Goal: Information Seeking & Learning: Learn about a topic

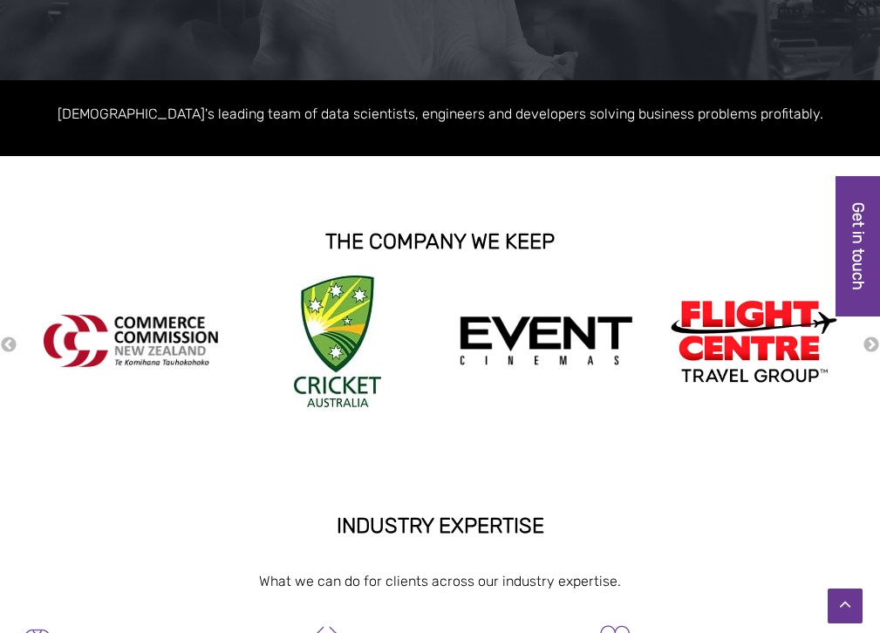
scroll to position [312, 0]
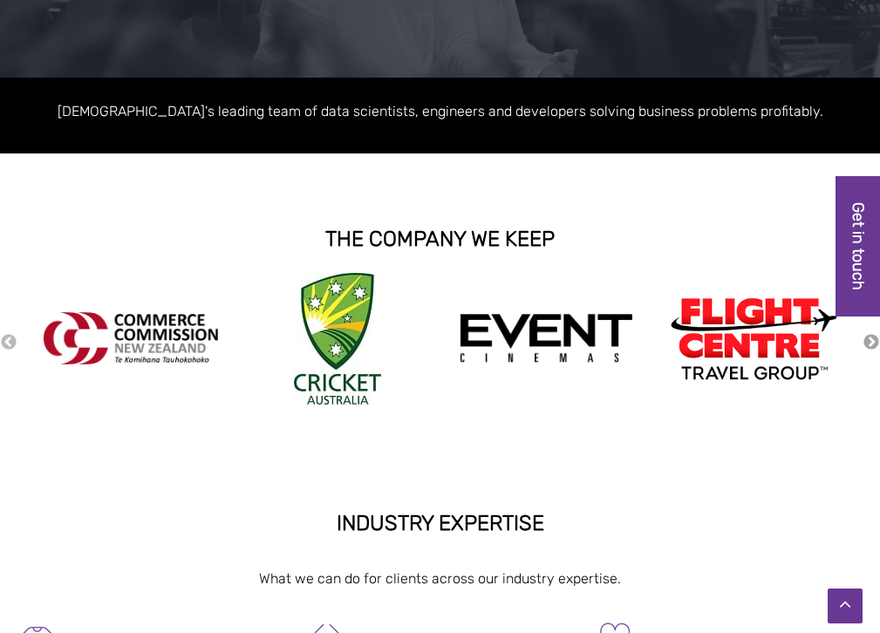
click at [868, 344] on button "Next" at bounding box center [870, 342] width 17 height 19
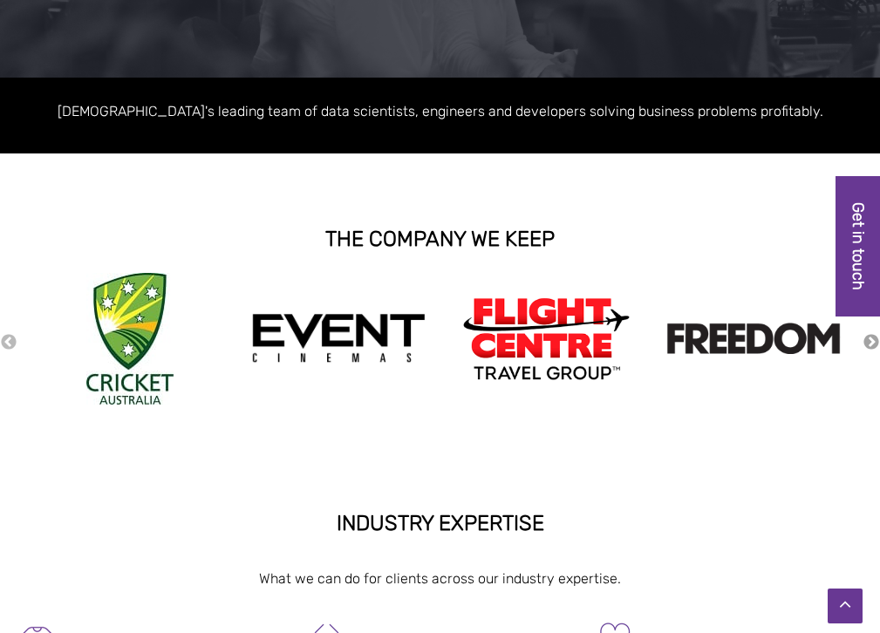
click at [868, 344] on button "Next" at bounding box center [870, 342] width 17 height 19
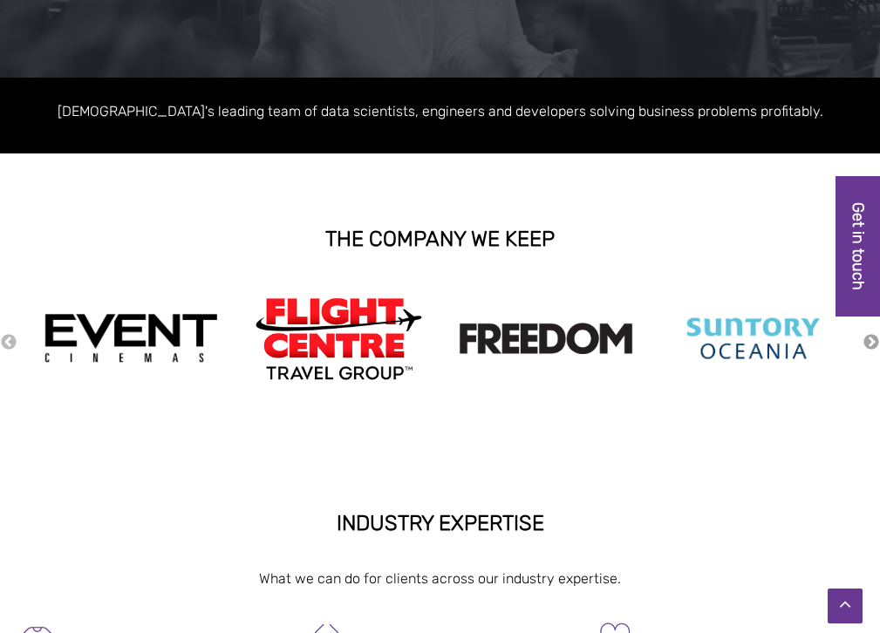
click at [868, 344] on button "Next" at bounding box center [870, 342] width 17 height 19
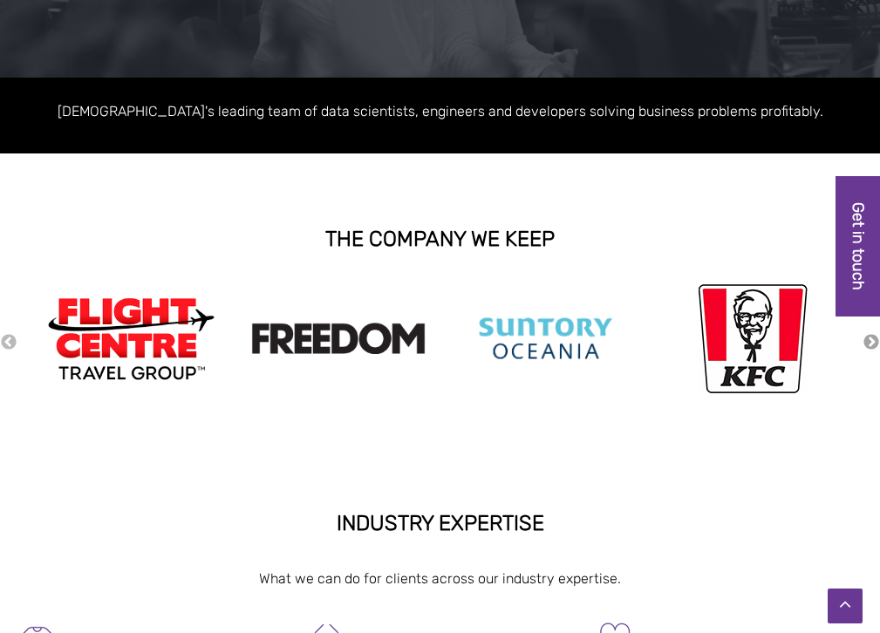
click at [868, 344] on button "Next" at bounding box center [870, 342] width 17 height 19
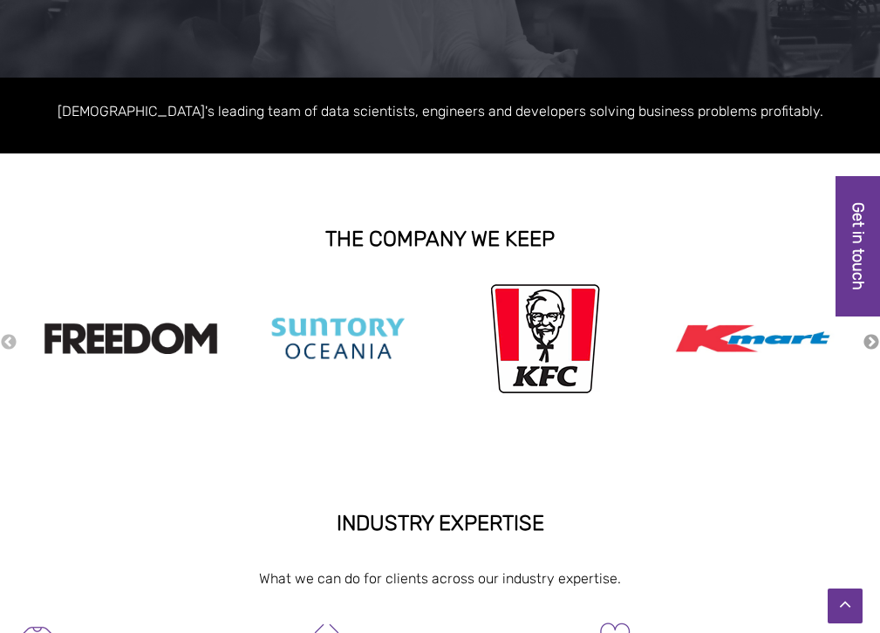
click at [868, 344] on button "Next" at bounding box center [870, 342] width 17 height 19
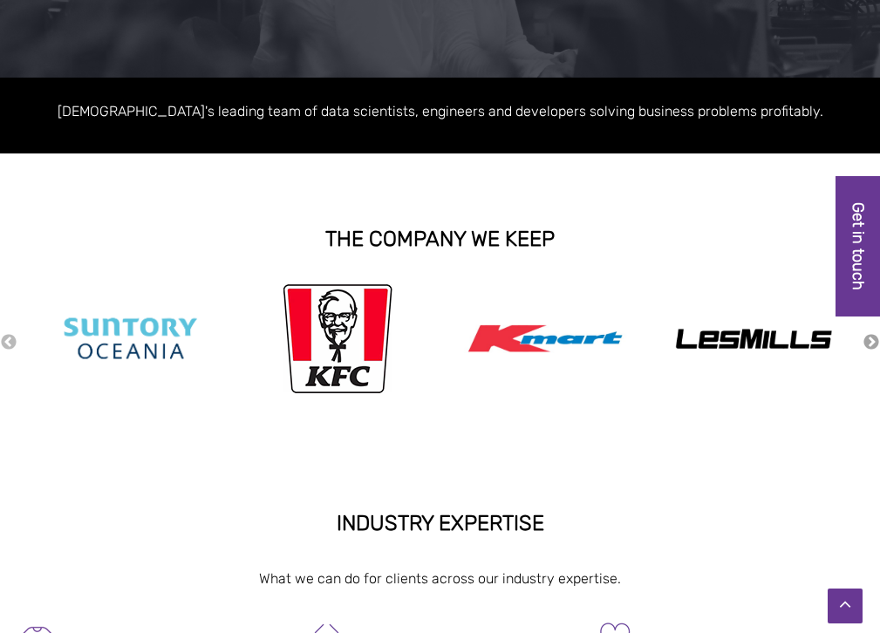
click at [867, 344] on button "Next" at bounding box center [870, 342] width 17 height 19
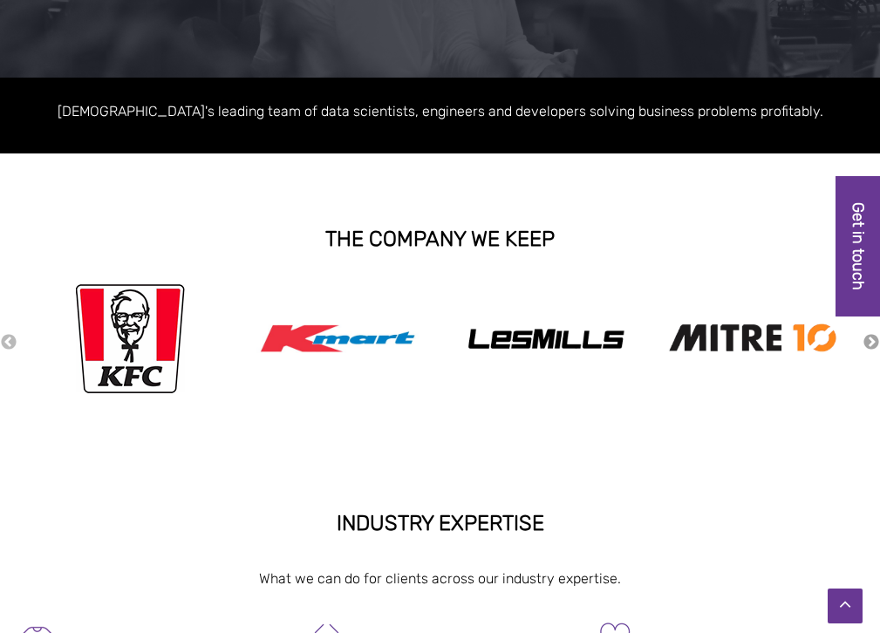
click at [867, 344] on button "Next" at bounding box center [870, 342] width 17 height 19
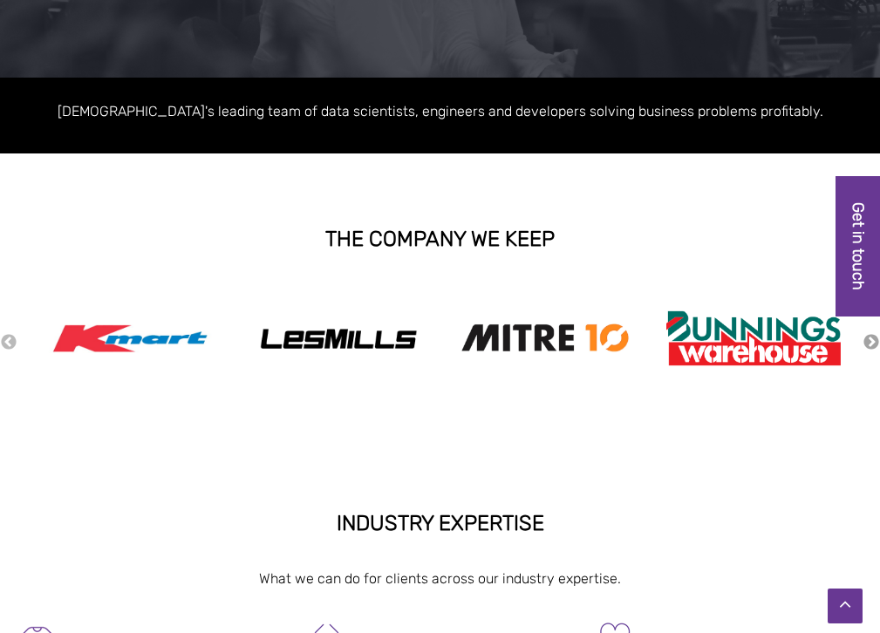
click at [867, 344] on button "Next" at bounding box center [870, 342] width 17 height 19
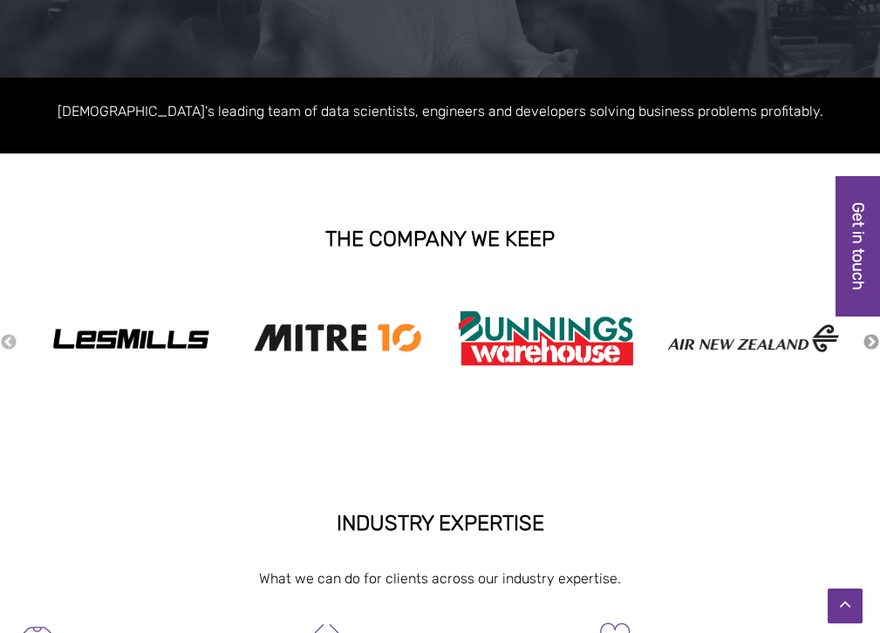
click at [867, 344] on button "Next" at bounding box center [870, 342] width 17 height 19
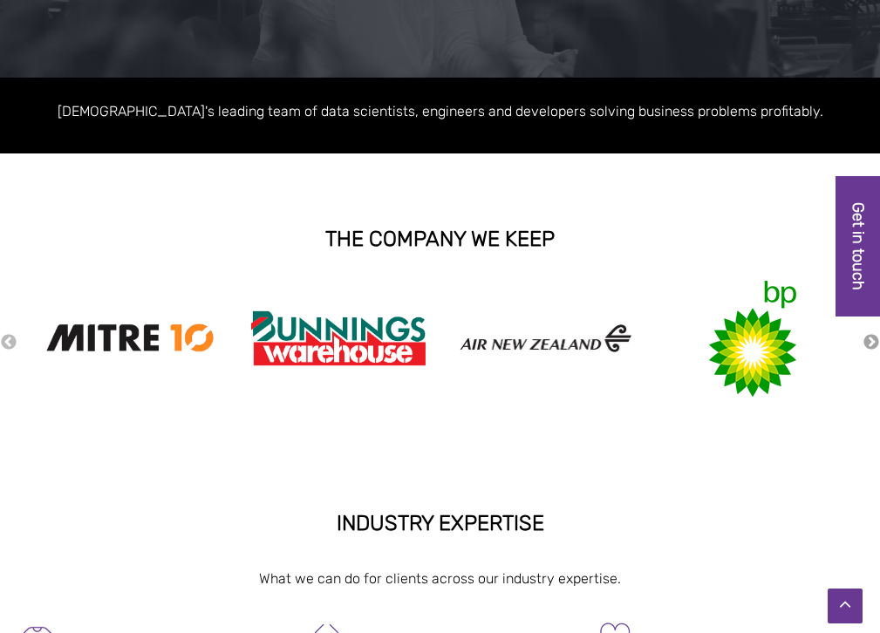
click at [867, 344] on button "Next" at bounding box center [870, 342] width 17 height 19
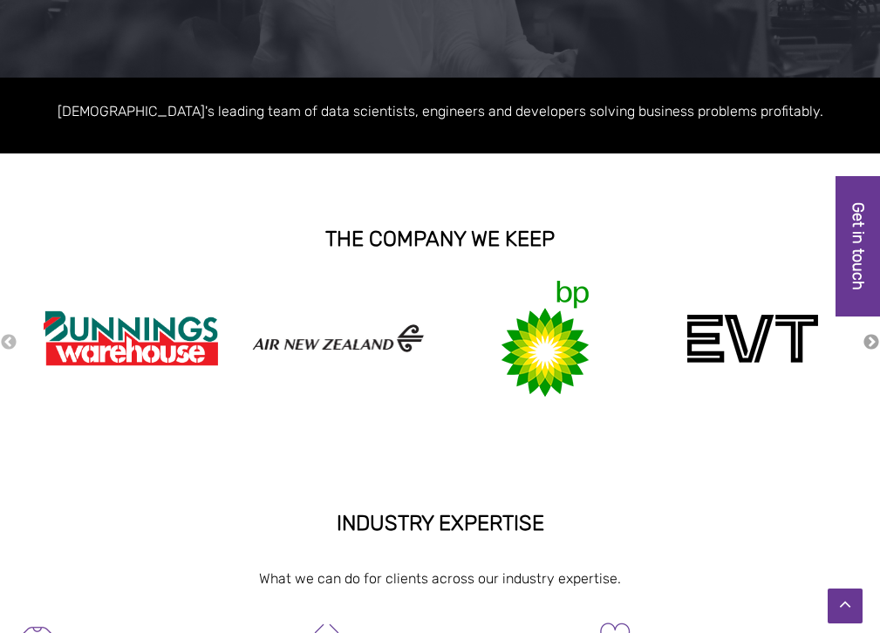
click at [866, 344] on button "Next" at bounding box center [870, 342] width 17 height 19
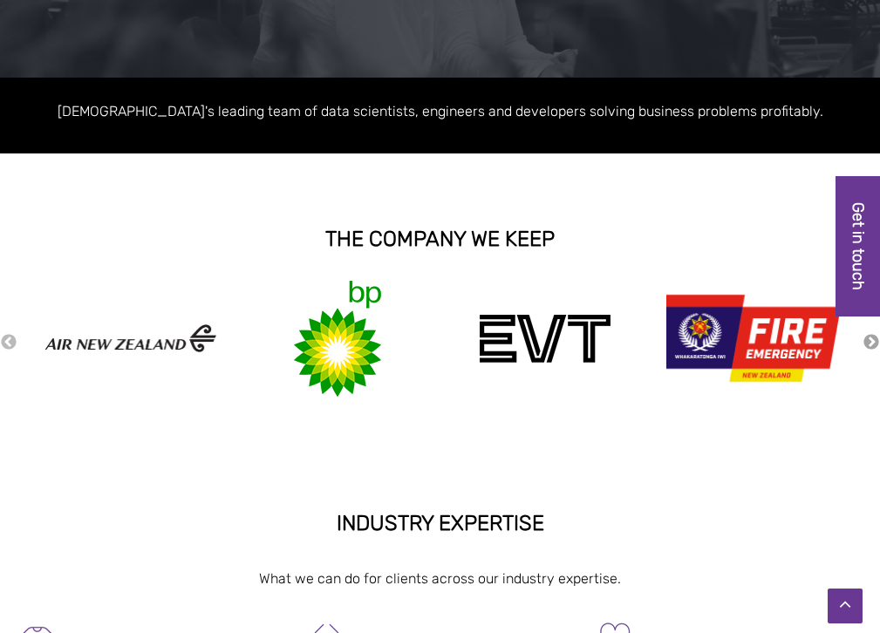
click at [865, 344] on button "Next" at bounding box center [870, 342] width 17 height 19
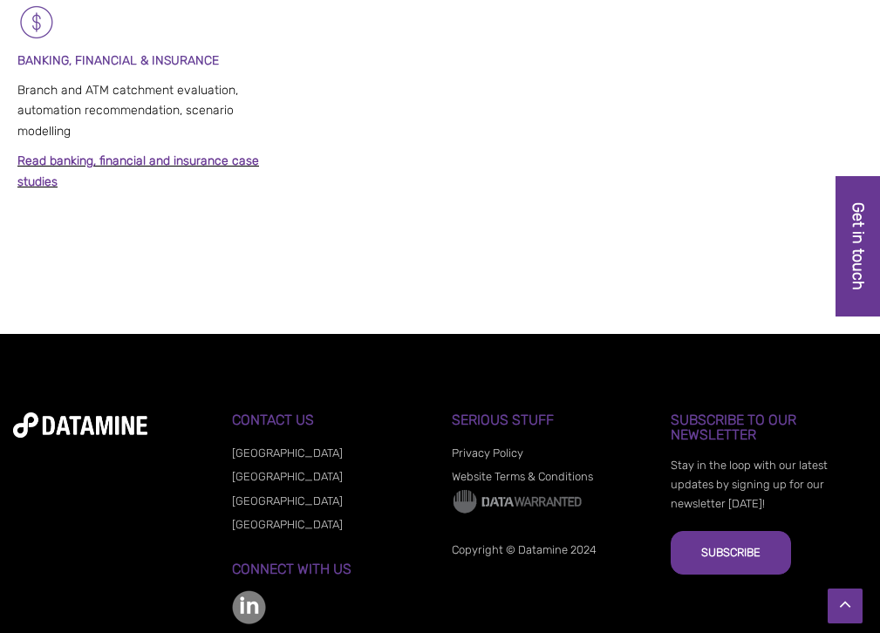
scroll to position [1612, 0]
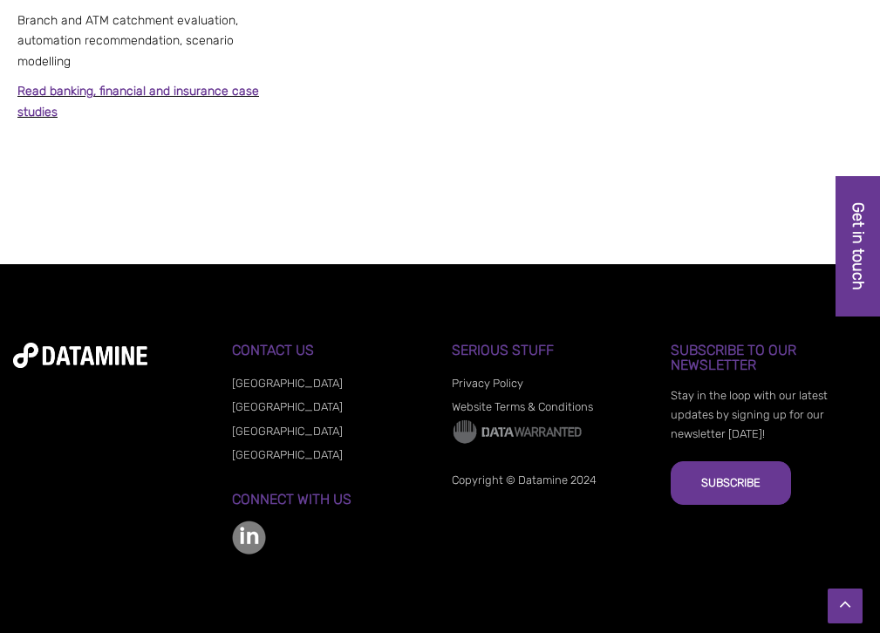
click at [262, 385] on link "[GEOGRAPHIC_DATA]" at bounding box center [287, 383] width 111 height 13
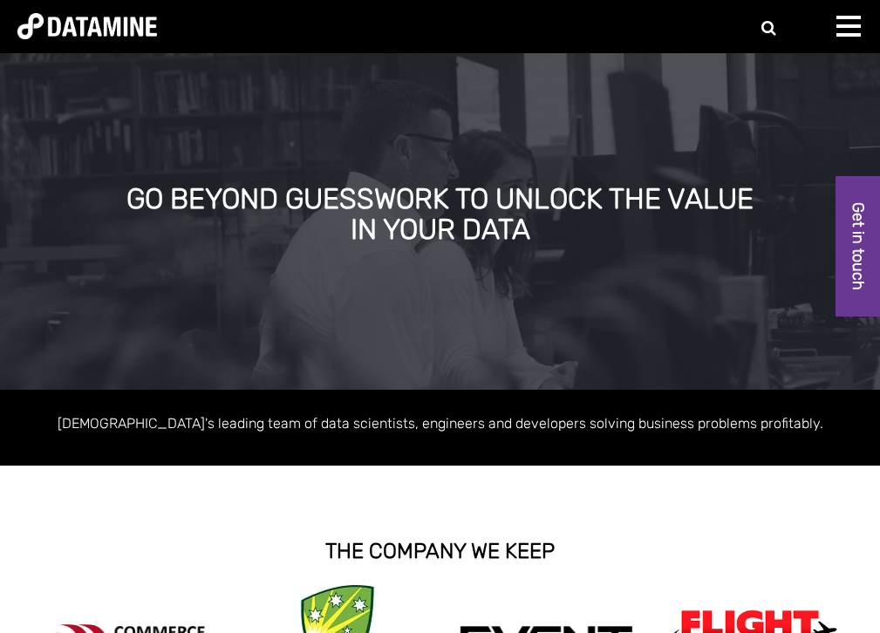
click at [840, 29] on div at bounding box center [853, 33] width 35 height 35
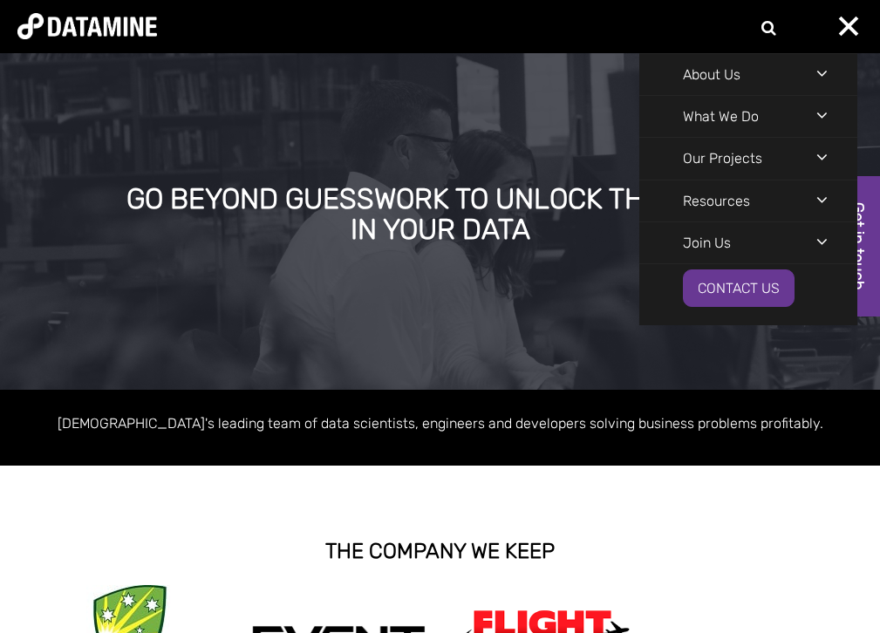
click at [820, 240] on div "Navigation Menu" at bounding box center [836, 241] width 41 height 38
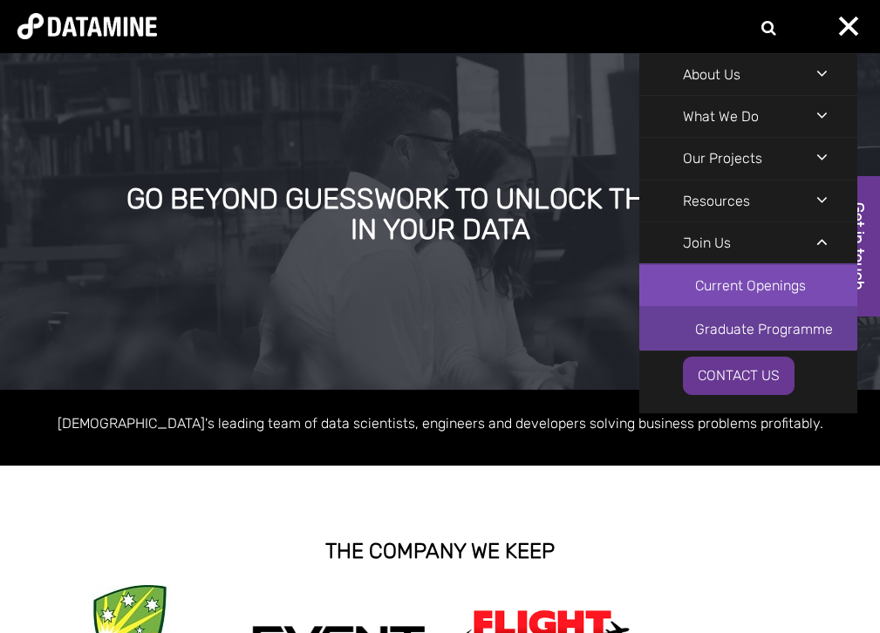
click at [735, 289] on link "Current Openings" at bounding box center [748, 285] width 218 height 43
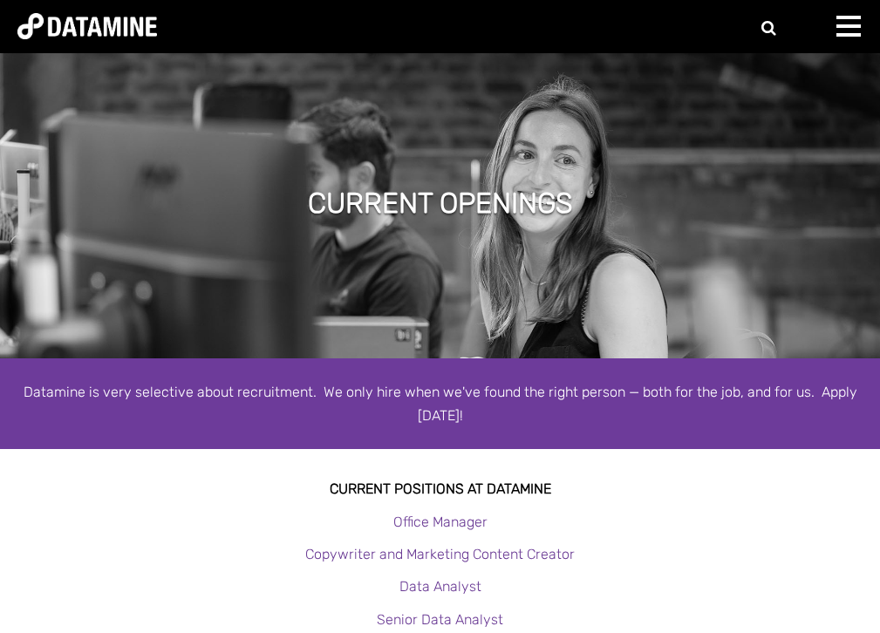
click at [848, 33] on span at bounding box center [848, 34] width 24 height 3
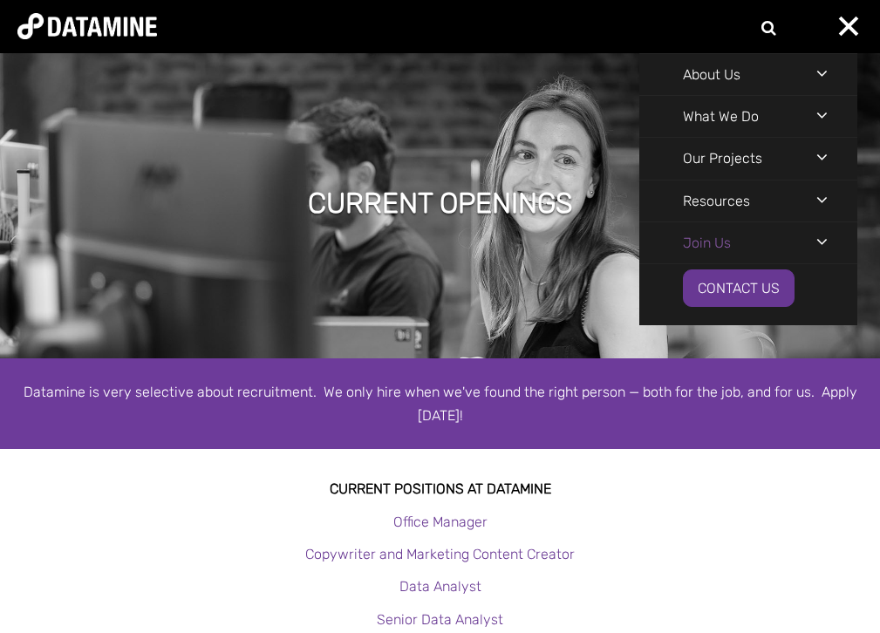
click at [725, 238] on link "Join Us" at bounding box center [706, 242] width 135 height 41
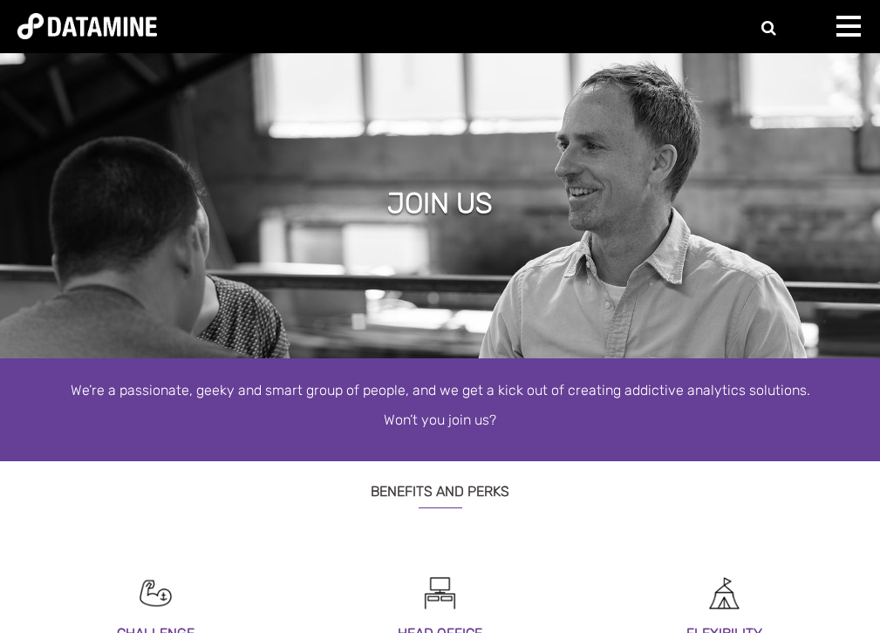
click at [836, 35] on span at bounding box center [848, 34] width 24 height 3
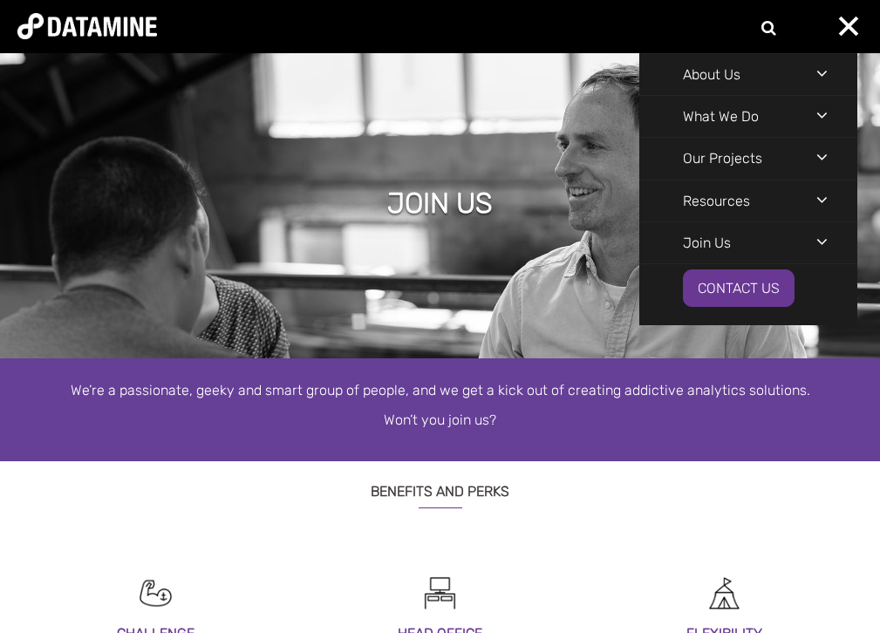
click at [824, 239] on div "Navigation Menu" at bounding box center [836, 241] width 41 height 38
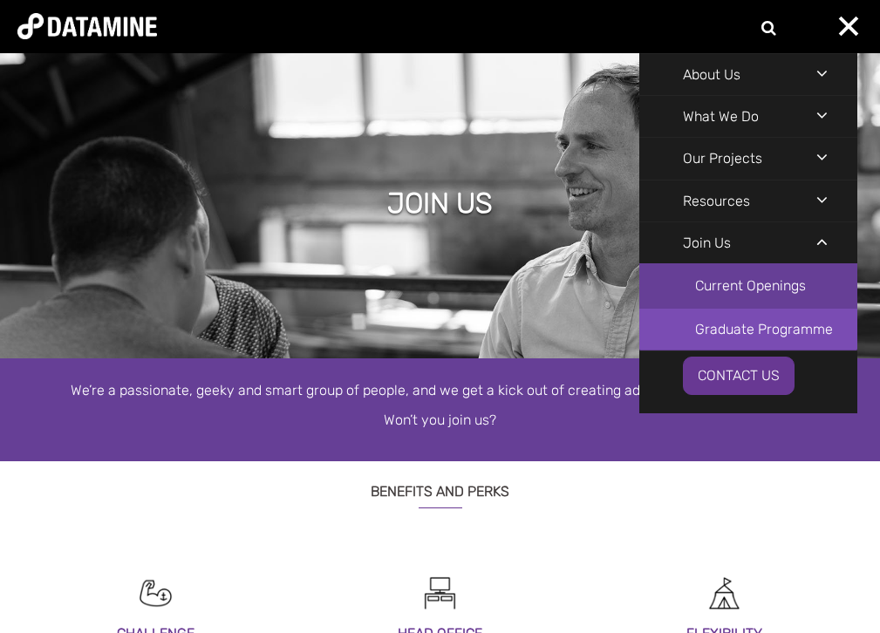
click at [785, 335] on link "Graduate Programme" at bounding box center [748, 329] width 218 height 43
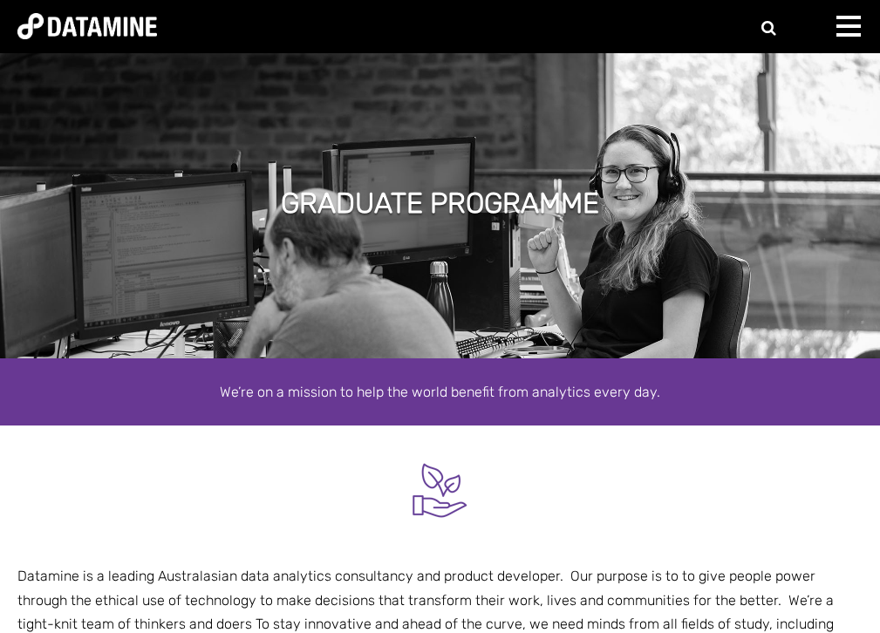
click at [848, 21] on div at bounding box center [853, 33] width 35 height 35
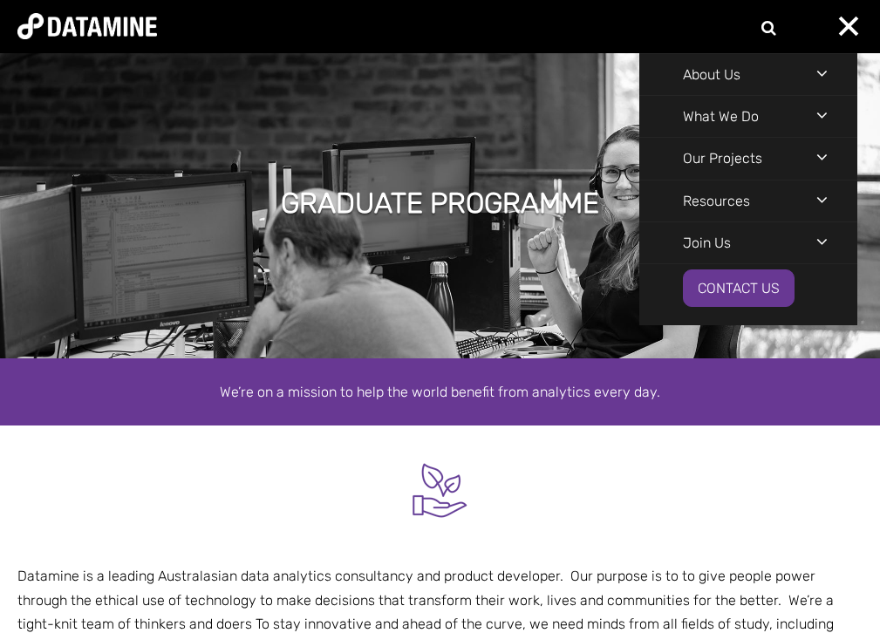
click at [813, 69] on li "About Us The Datamine Story Our People Our Values Our Process Our Partners" at bounding box center [748, 74] width 218 height 42
click at [821, 69] on div "Navigation Menu" at bounding box center [836, 73] width 41 height 38
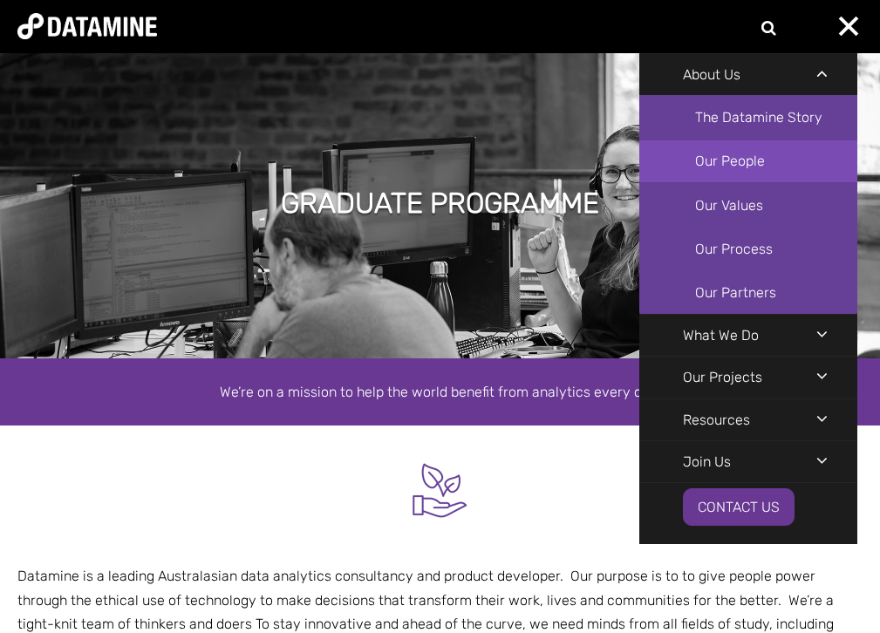
click at [722, 160] on link "Our People" at bounding box center [748, 160] width 218 height 43
